Goal: Transaction & Acquisition: Purchase product/service

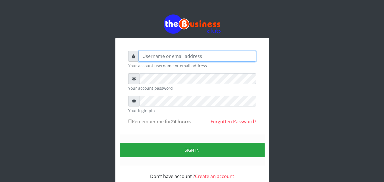
type input "[EMAIL_ADDRESS][DOMAIN_NAME]"
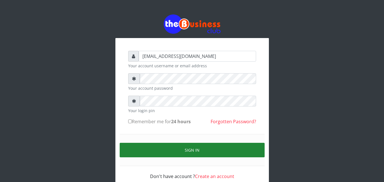
click at [136, 150] on button "Sign in" at bounding box center [192, 150] width 145 height 15
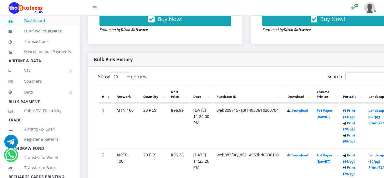
scroll to position [313, 0]
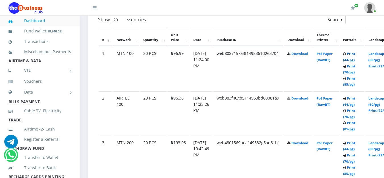
click at [355, 53] on link "Print (44/pg)" at bounding box center [349, 56] width 12 height 11
click at [355, 99] on link "Print (44/pg)" at bounding box center [349, 101] width 12 height 11
click at [355, 143] on link "Print (44/pg)" at bounding box center [349, 146] width 12 height 11
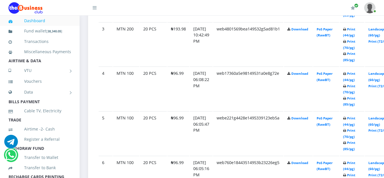
scroll to position [455, 0]
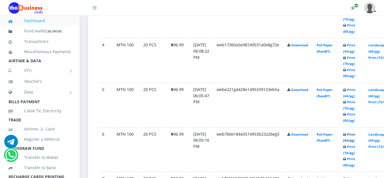
click at [355, 137] on link "Print (44/pg)" at bounding box center [349, 137] width 12 height 11
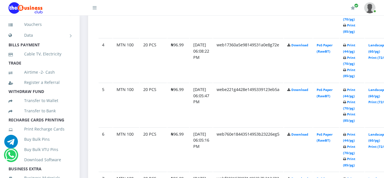
scroll to position [85, 0]
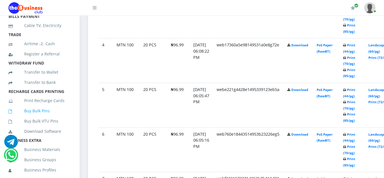
click at [46, 117] on link "Buy Bulk Pins" at bounding box center [40, 110] width 63 height 13
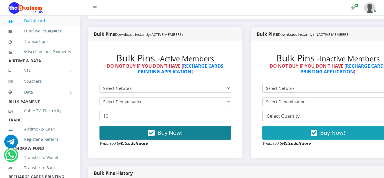
scroll to position [171, 0]
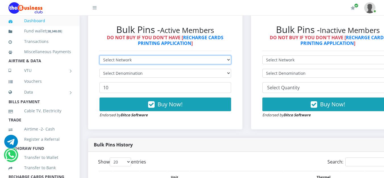
click at [229, 62] on select "Select Network MTN Globacom 9Mobile Airtel" at bounding box center [166, 59] width 132 height 9
select select "MTN"
click at [100, 57] on select "Select Network MTN Globacom 9Mobile Airtel" at bounding box center [166, 59] width 132 height 9
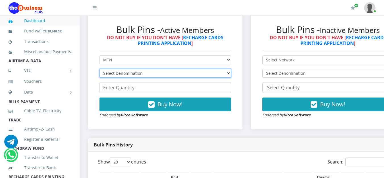
click at [217, 75] on select "Select Denomination MTN NGN100 - ₦96.99 MTN NGN200 - ₦193.98 MTN NGN400 - ₦387.…" at bounding box center [166, 73] width 132 height 9
select select "193.98-200"
click at [100, 70] on select "Select Denomination MTN NGN100 - ₦96.99 MTN NGN200 - ₦193.98 MTN NGN400 - ₦387.…" at bounding box center [166, 73] width 132 height 9
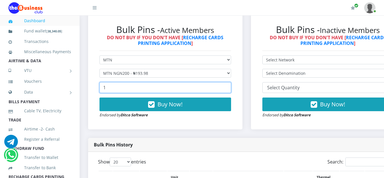
click at [231, 88] on input "1" at bounding box center [166, 87] width 132 height 11
click at [231, 88] on input "2" at bounding box center [166, 87] width 132 height 11
click at [231, 88] on input "3" at bounding box center [166, 87] width 132 height 11
click at [231, 88] on input "4" at bounding box center [166, 87] width 132 height 11
click at [231, 88] on input "9" at bounding box center [166, 87] width 132 height 11
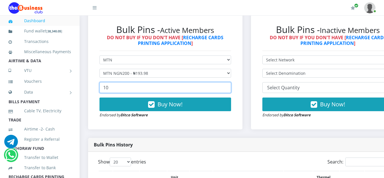
click at [231, 88] on input "10" at bounding box center [166, 87] width 132 height 11
click at [231, 88] on input "11" at bounding box center [166, 87] width 132 height 11
click at [231, 88] on input "12" at bounding box center [166, 87] width 132 height 11
click at [231, 88] on input "13" at bounding box center [166, 87] width 132 height 11
click at [231, 88] on input "14" at bounding box center [166, 87] width 132 height 11
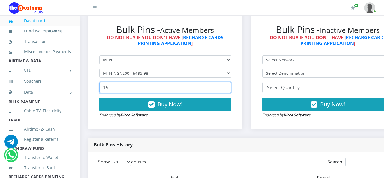
click at [231, 88] on input "15" at bounding box center [166, 87] width 132 height 11
click at [231, 88] on input "16" at bounding box center [166, 87] width 132 height 11
click at [231, 88] on input "17" at bounding box center [166, 87] width 132 height 11
click at [231, 88] on input "18" at bounding box center [166, 87] width 132 height 11
click at [231, 88] on input "19" at bounding box center [166, 87] width 132 height 11
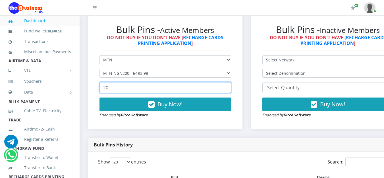
type input "20"
click at [231, 88] on input "20" at bounding box center [166, 87] width 132 height 11
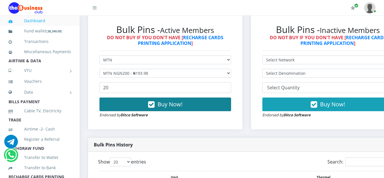
click at [193, 109] on button "Buy Now!" at bounding box center [166, 105] width 132 height 14
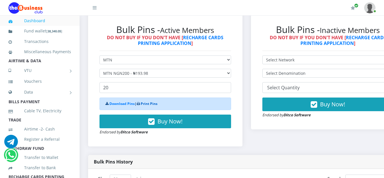
click at [153, 104] on link "Print Pins" at bounding box center [149, 103] width 17 height 5
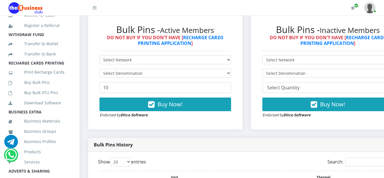
scroll to position [142, 0]
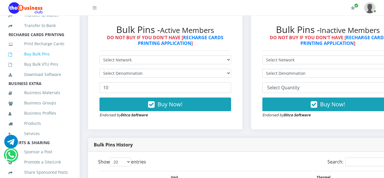
click at [51, 61] on link "Buy Bulk Pins" at bounding box center [40, 53] width 63 height 13
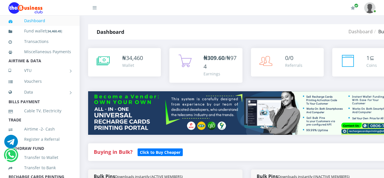
scroll to position [142, 0]
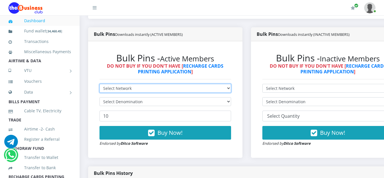
click at [228, 91] on select "Select Network MTN Globacom 9Mobile Airtel" at bounding box center [166, 88] width 132 height 9
select select "MTN"
click at [100, 85] on select "Select Network MTN Globacom 9Mobile Airtel" at bounding box center [166, 88] width 132 height 9
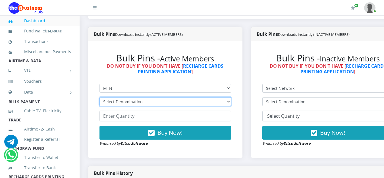
click at [231, 103] on select "Select Denomination MTN NGN100 - ₦96.99 MTN NGN200 - ₦193.98 MTN NGN400 - ₦387.…" at bounding box center [166, 101] width 132 height 9
select select "193.98-200"
click at [100, 98] on select "Select Denomination MTN NGN100 - ₦96.99 MTN NGN200 - ₦193.98 MTN NGN400 - ₦387.…" at bounding box center [166, 101] width 132 height 9
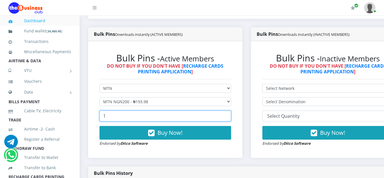
click at [229, 115] on input "1" at bounding box center [166, 116] width 132 height 11
click at [229, 115] on input "2" at bounding box center [166, 116] width 132 height 11
click at [229, 115] on input "3" at bounding box center [166, 116] width 132 height 11
click at [229, 115] on input "7" at bounding box center [166, 116] width 132 height 11
click at [229, 115] on input "8" at bounding box center [166, 116] width 132 height 11
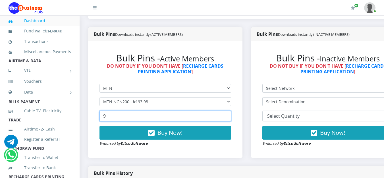
click at [229, 115] on input "9" at bounding box center [166, 116] width 132 height 11
click at [229, 115] on input "10" at bounding box center [166, 116] width 132 height 11
click at [229, 115] on input "11" at bounding box center [166, 116] width 132 height 11
click at [229, 115] on input "12" at bounding box center [166, 116] width 132 height 11
click at [229, 115] on input "13" at bounding box center [166, 116] width 132 height 11
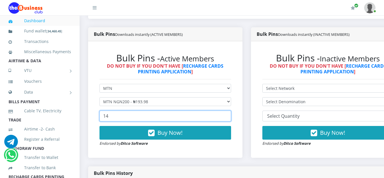
click at [229, 115] on input "14" at bounding box center [166, 116] width 132 height 11
click at [229, 115] on input "15" at bounding box center [166, 116] width 132 height 11
click at [229, 115] on input "16" at bounding box center [166, 116] width 132 height 11
click at [229, 115] on input "17" at bounding box center [166, 116] width 132 height 11
click at [229, 115] on input "18" at bounding box center [166, 116] width 132 height 11
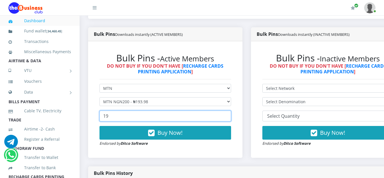
click at [229, 115] on input "19" at bounding box center [166, 116] width 132 height 11
type input "20"
click at [229, 115] on input "20" at bounding box center [166, 116] width 132 height 11
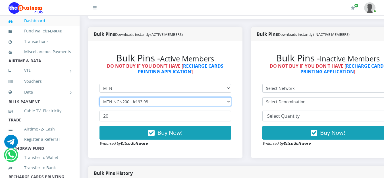
click at [231, 104] on select "Select Denomination MTN NGN100 - ₦96.99 MTN NGN200 - ₦193.98 MTN NGN400 - ₦387.…" at bounding box center [166, 101] width 132 height 9
select select "484.95-500"
click at [100, 98] on select "Select Denomination MTN NGN100 - ₦96.99 MTN NGN200 - ₦193.98 MTN NGN400 - ₦387.…" at bounding box center [166, 101] width 132 height 9
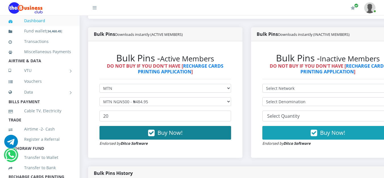
click at [173, 133] on span "Buy Now!" at bounding box center [170, 133] width 25 height 8
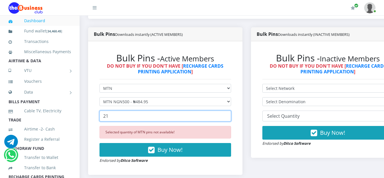
click at [230, 116] on input "21" at bounding box center [166, 116] width 132 height 11
click at [230, 116] on input "22" at bounding box center [166, 116] width 132 height 11
click at [230, 119] on input "21" at bounding box center [166, 116] width 132 height 11
click at [230, 119] on input "20" at bounding box center [166, 116] width 132 height 11
click at [230, 119] on input "19" at bounding box center [166, 116] width 132 height 11
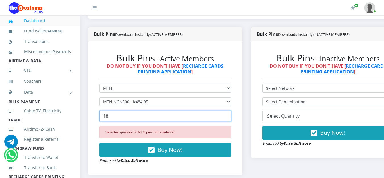
click at [230, 119] on input "18" at bounding box center [166, 116] width 132 height 11
click at [230, 119] on input "17" at bounding box center [166, 116] width 132 height 11
click at [230, 119] on input "16" at bounding box center [166, 116] width 132 height 11
click at [230, 119] on input "15" at bounding box center [166, 116] width 132 height 11
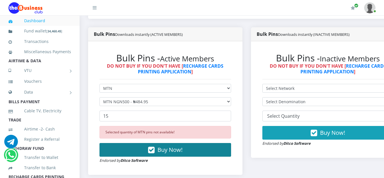
click at [202, 154] on button "Buy Now!" at bounding box center [166, 150] width 132 height 14
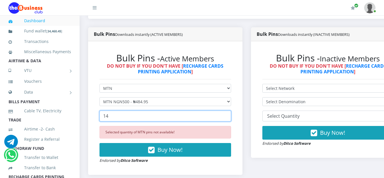
click at [231, 118] on input "14" at bounding box center [166, 116] width 132 height 11
click at [231, 118] on input "13" at bounding box center [166, 116] width 132 height 11
click at [231, 118] on input "12" at bounding box center [166, 116] width 132 height 11
click at [231, 118] on input "11" at bounding box center [166, 116] width 132 height 11
type input "10"
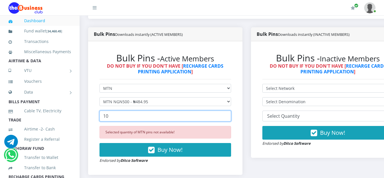
click at [231, 118] on input "10" at bounding box center [166, 116] width 132 height 11
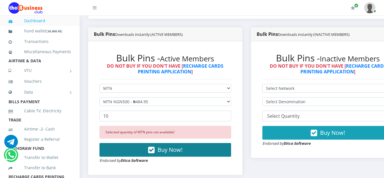
click at [201, 152] on button "Buy Now!" at bounding box center [166, 150] width 132 height 14
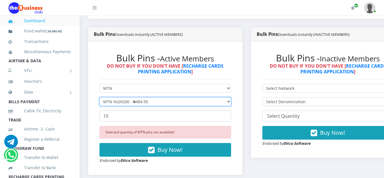
click at [231, 101] on select "Select Denomination MTN NGN100 - ₦96.99 MTN NGN200 - ₦193.98 MTN NGN400 - ₦387.…" at bounding box center [166, 101] width 132 height 9
select select "193.98-200"
click at [100, 98] on select "Select Denomination MTN NGN100 - ₦96.99 MTN NGN200 - ₦193.98 MTN NGN400 - ₦387.…" at bounding box center [166, 101] width 132 height 9
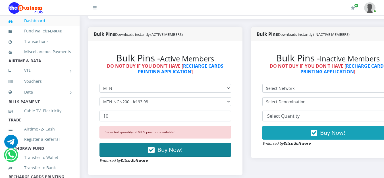
click at [167, 149] on span "Buy Now!" at bounding box center [170, 150] width 25 height 8
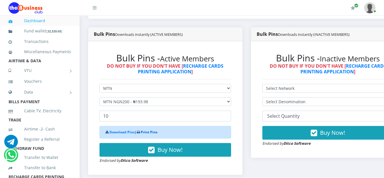
click at [150, 135] on link "Print Pins" at bounding box center [149, 132] width 17 height 5
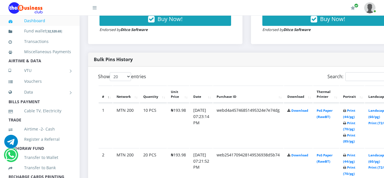
scroll to position [284, 0]
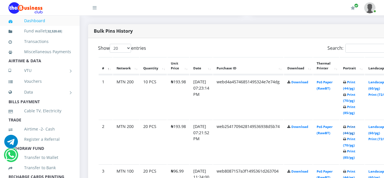
click at [355, 126] on link "Print (44/pg)" at bounding box center [349, 130] width 12 height 11
click at [346, 83] on icon at bounding box center [344, 82] width 3 height 3
click at [355, 84] on link "Print (44/pg)" at bounding box center [349, 85] width 12 height 11
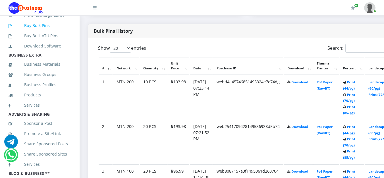
click at [33, 32] on link "Buy Bulk Pins" at bounding box center [40, 25] width 63 height 13
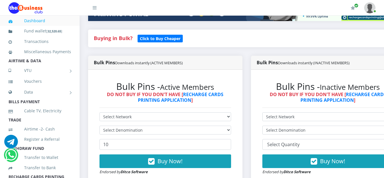
scroll to position [142, 0]
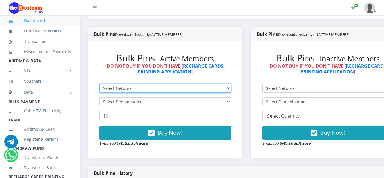
click at [223, 90] on select "Select Network MTN Globacom 9Mobile Airtel" at bounding box center [166, 88] width 132 height 9
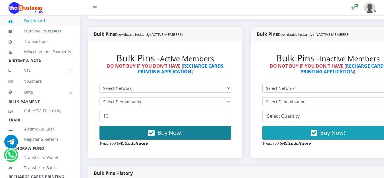
click at [190, 133] on button "Buy Now!" at bounding box center [166, 133] width 132 height 14
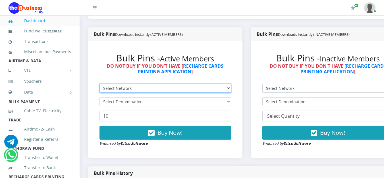
click at [231, 90] on select "Select Network MTN Globacom 9Mobile Airtel" at bounding box center [166, 88] width 132 height 9
select select "Airtel"
click at [100, 85] on select "Select Network MTN Globacom 9Mobile Airtel" at bounding box center [166, 88] width 132 height 9
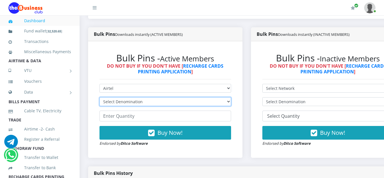
click at [193, 100] on select "Select Denomination Airtel NGN100 - ₦96.38 Airtel NGN200 - ₦192.76 Airtel NGN50…" at bounding box center [166, 101] width 132 height 9
select select "481.9-500"
click at [100, 98] on select "Select Denomination Airtel NGN100 - ₦96.38 Airtel NGN200 - ₦192.76 Airtel NGN50…" at bounding box center [166, 101] width 132 height 9
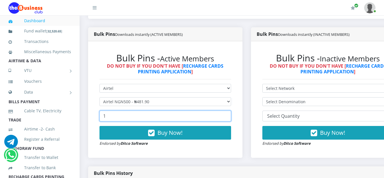
click at [230, 116] on input "1" at bounding box center [166, 116] width 132 height 11
click at [230, 116] on input "2" at bounding box center [166, 116] width 132 height 11
click at [230, 116] on input "3" at bounding box center [166, 116] width 132 height 11
click at [230, 116] on input "10" at bounding box center [166, 116] width 132 height 11
click at [230, 116] on input "11" at bounding box center [166, 116] width 132 height 11
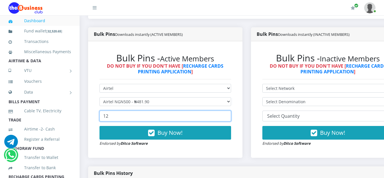
click at [230, 116] on input "12" at bounding box center [166, 116] width 132 height 11
click at [230, 116] on input "13" at bounding box center [166, 116] width 132 height 11
click at [230, 116] on input "14" at bounding box center [166, 116] width 132 height 11
click at [230, 116] on input "15" at bounding box center [166, 116] width 132 height 11
click at [230, 116] on input "16" at bounding box center [166, 116] width 132 height 11
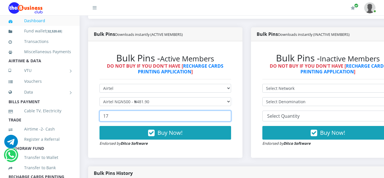
click at [230, 116] on input "17" at bounding box center [166, 116] width 132 height 11
click at [230, 116] on input "18" at bounding box center [166, 116] width 132 height 11
click at [230, 116] on input "19" at bounding box center [166, 116] width 132 height 11
type input "20"
click at [230, 116] on input "20" at bounding box center [166, 116] width 132 height 11
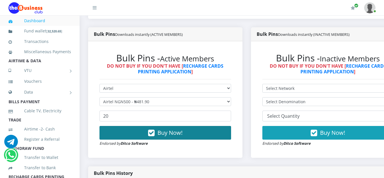
click at [179, 133] on span "Buy Now!" at bounding box center [170, 133] width 25 height 8
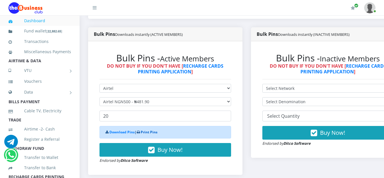
click at [155, 132] on link "Print Pins" at bounding box center [149, 132] width 17 height 5
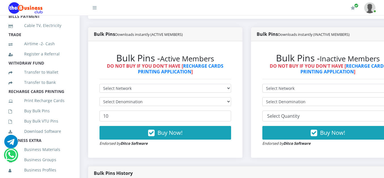
scroll to position [114, 0]
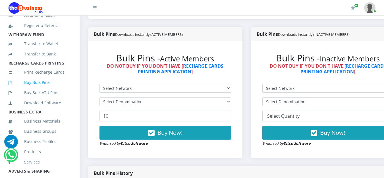
click at [42, 89] on link "Buy Bulk Pins" at bounding box center [40, 82] width 63 height 13
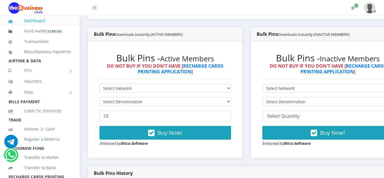
scroll to position [171, 0]
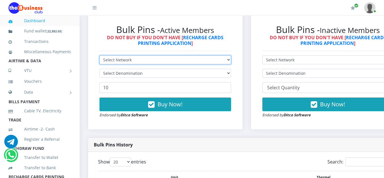
click at [231, 61] on select "Select Network MTN Globacom 9Mobile Airtel" at bounding box center [166, 59] width 132 height 9
select select "Airtel"
click at [100, 57] on select "Select Network MTN Globacom 9Mobile Airtel" at bounding box center [166, 59] width 132 height 9
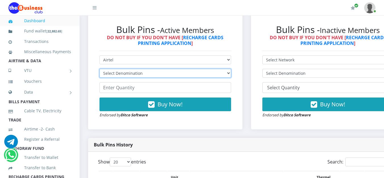
click at [231, 77] on select "Select Denomination Airtel NGN100 - ₦96.38 Airtel NGN200 - ₦192.76 Airtel NGN50…" at bounding box center [166, 73] width 132 height 9
select select "96.38-100"
click at [100, 70] on select "Select Denomination Airtel NGN100 - ₦96.38 Airtel NGN200 - ₦192.76 Airtel NGN50…" at bounding box center [166, 73] width 132 height 9
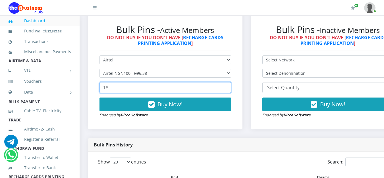
click at [230, 87] on input "18" at bounding box center [166, 87] width 132 height 11
click at [230, 87] on input "19" at bounding box center [166, 87] width 132 height 11
type input "20"
click at [230, 87] on input "20" at bounding box center [166, 87] width 132 height 11
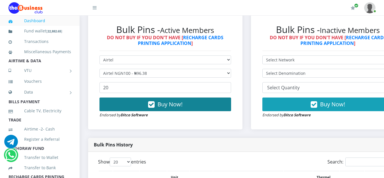
click at [213, 101] on button "Buy Now!" at bounding box center [166, 105] width 132 height 14
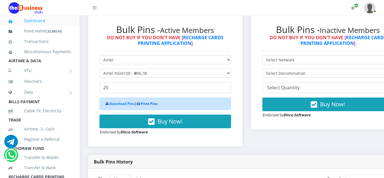
click at [146, 104] on link "Print Pins" at bounding box center [149, 103] width 17 height 5
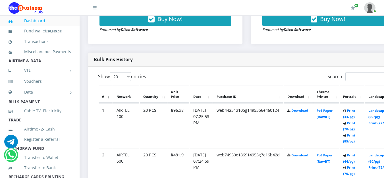
scroll to position [313, 0]
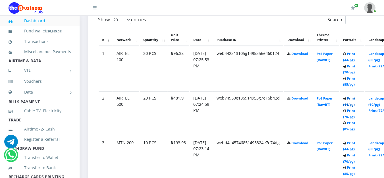
click at [355, 100] on link "Print (44/pg)" at bounding box center [349, 101] width 12 height 11
click at [355, 55] on link "Print (44/pg)" at bounding box center [349, 56] width 12 height 11
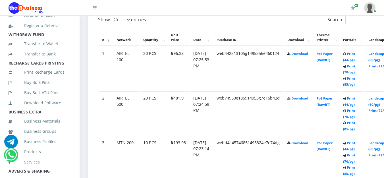
scroll to position [142, 0]
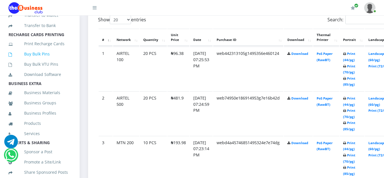
click at [40, 60] on link "Buy Bulk Pins" at bounding box center [40, 53] width 63 height 13
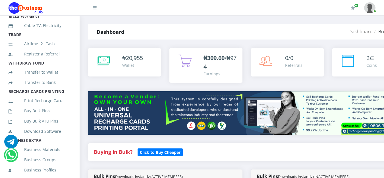
scroll to position [114, 0]
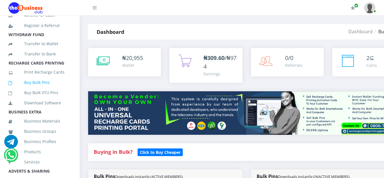
click at [34, 89] on link "Buy Bulk Pins" at bounding box center [40, 82] width 63 height 13
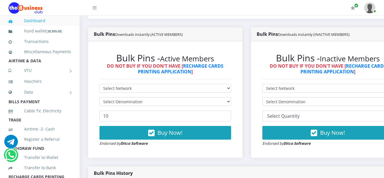
scroll to position [199, 0]
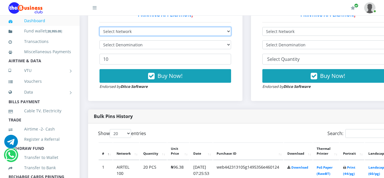
click at [230, 34] on select "Select Network MTN Globacom 9Mobile Airtel" at bounding box center [166, 31] width 132 height 9
select select "MTN"
click at [100, 28] on select "Select Network MTN Globacom 9Mobile Airtel" at bounding box center [166, 31] width 132 height 9
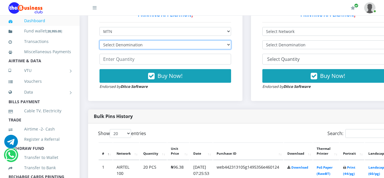
click at [231, 45] on select "Select Denomination MTN NGN100 - ₦96.99 MTN NGN200 - ₦193.98 MTN NGN400 - ₦387.…" at bounding box center [166, 44] width 132 height 9
select select "484.95-500"
click at [100, 42] on select "Select Denomination MTN NGN100 - ₦96.99 MTN NGN200 - ₦193.98 MTN NGN400 - ₦387.…" at bounding box center [166, 44] width 132 height 9
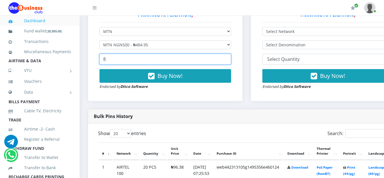
click at [231, 60] on input "8" at bounding box center [166, 59] width 132 height 11
click at [231, 60] on input "9" at bounding box center [166, 59] width 132 height 11
click at [231, 60] on input "10" at bounding box center [166, 59] width 132 height 11
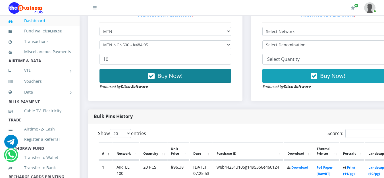
click at [194, 78] on button "Buy Now!" at bounding box center [166, 76] width 132 height 14
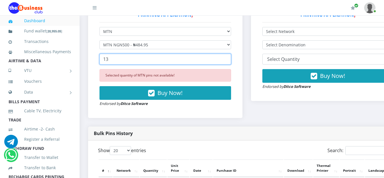
click at [231, 59] on input "13" at bounding box center [166, 59] width 132 height 11
click at [231, 59] on input "14" at bounding box center [166, 59] width 132 height 11
click at [231, 63] on input "13" at bounding box center [166, 59] width 132 height 11
click at [231, 63] on input "12" at bounding box center [166, 59] width 132 height 11
click at [231, 63] on input "11" at bounding box center [166, 59] width 132 height 11
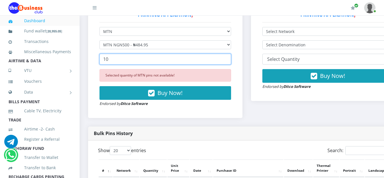
click at [231, 63] on input "10" at bounding box center [166, 59] width 132 height 11
click at [231, 63] on input "9" at bounding box center [166, 59] width 132 height 11
click at [231, 63] on input "8" at bounding box center [166, 59] width 132 height 11
click at [231, 63] on input "7" at bounding box center [166, 59] width 132 height 11
click at [231, 63] on input "6" at bounding box center [166, 59] width 132 height 11
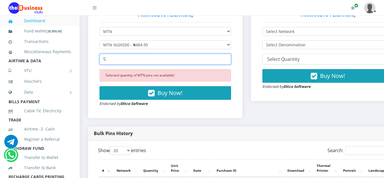
type input "5"
click at [231, 63] on input "5" at bounding box center [166, 59] width 132 height 11
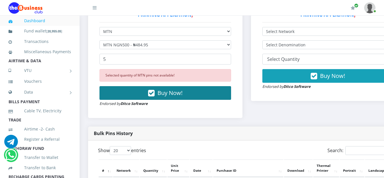
click at [173, 96] on span "Buy Now!" at bounding box center [170, 93] width 25 height 8
